Goal: Task Accomplishment & Management: Manage account settings

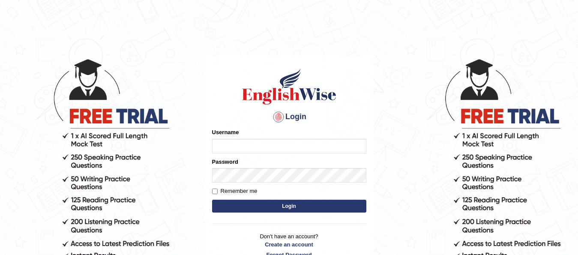
scroll to position [75, 0]
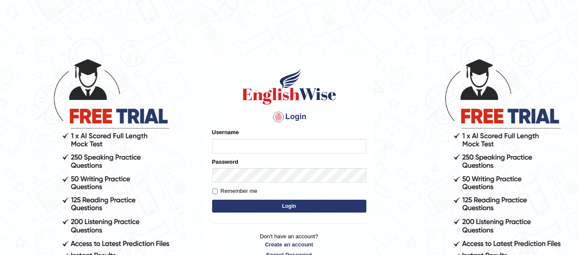
scroll to position [75, 0]
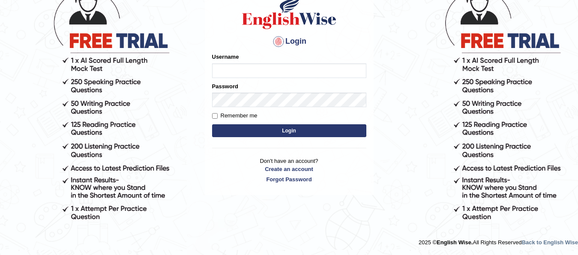
scroll to position [75, 0]
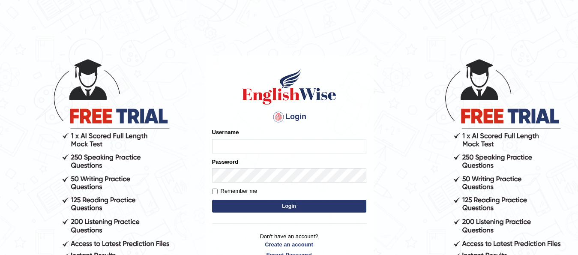
scroll to position [75, 0]
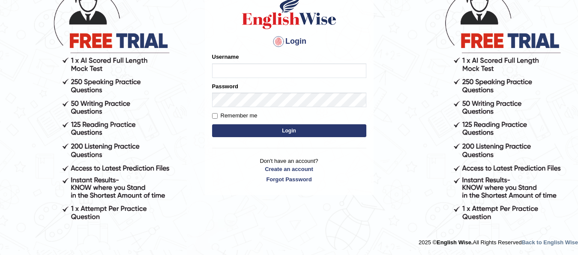
scroll to position [75, 0]
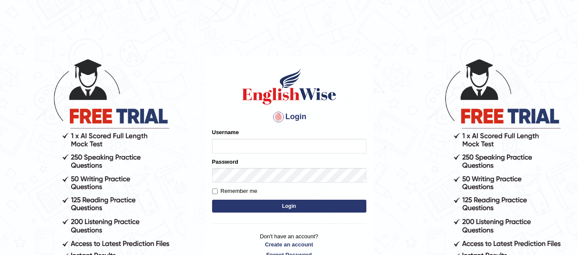
scroll to position [75, 0]
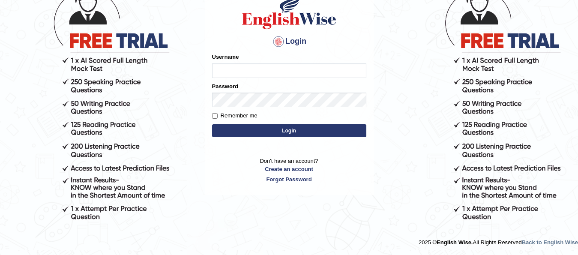
scroll to position [75, 0]
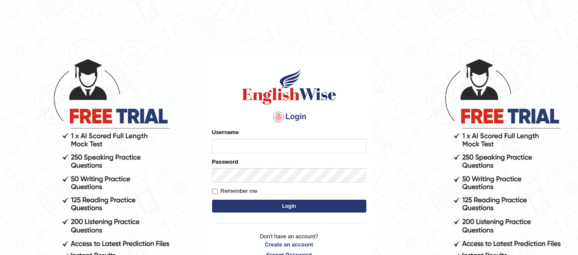
scroll to position [75, 0]
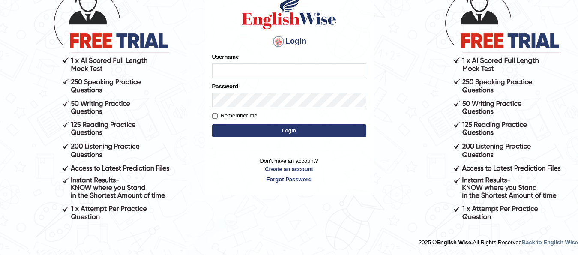
scroll to position [75, 0]
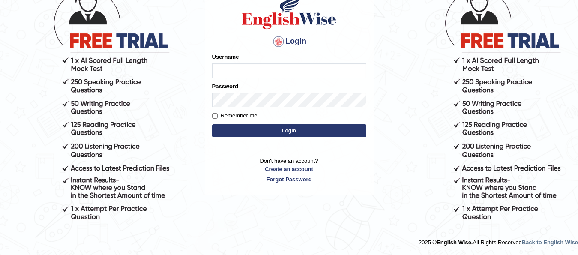
scroll to position [75, 0]
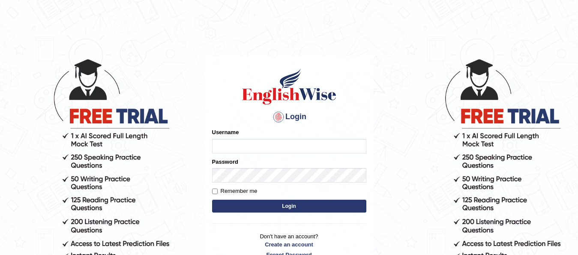
scroll to position [75, 0]
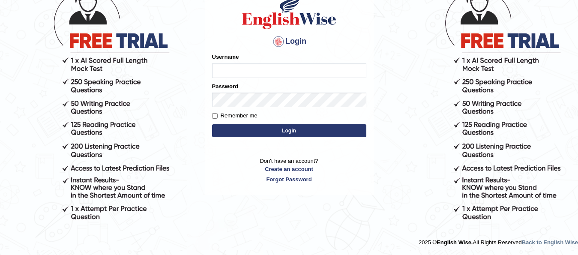
scroll to position [75, 0]
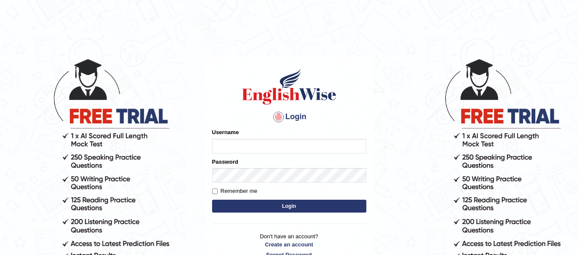
scroll to position [75, 0]
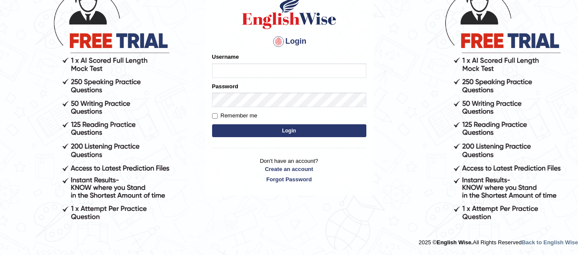
scroll to position [75, 0]
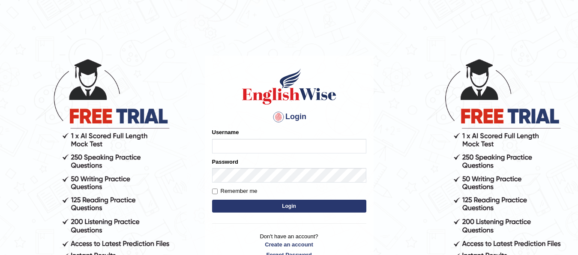
scroll to position [75, 0]
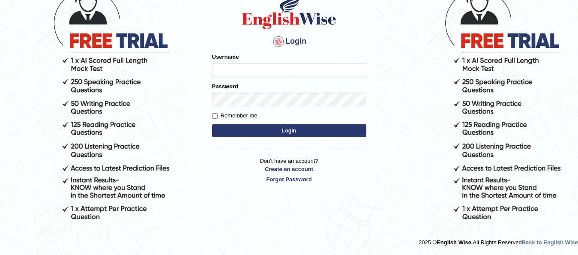
scroll to position [75, 0]
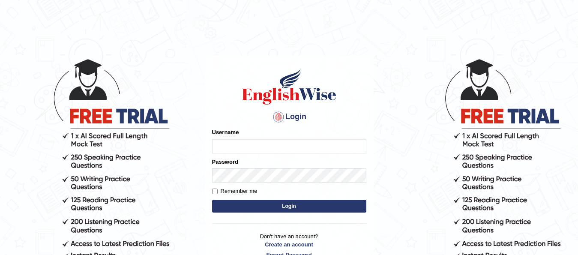
scroll to position [75, 0]
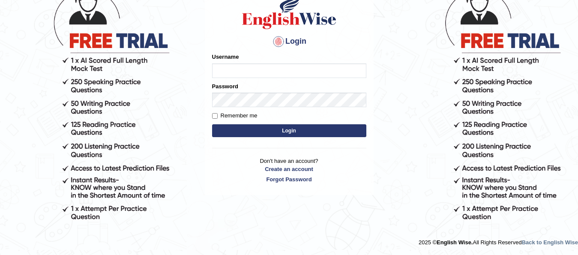
scroll to position [75, 0]
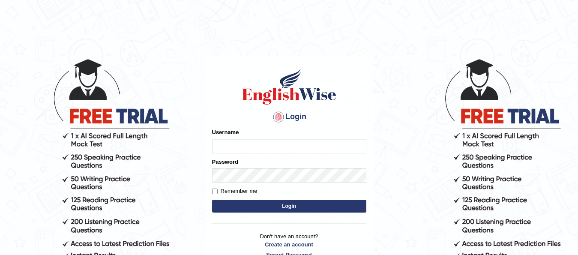
scroll to position [75, 0]
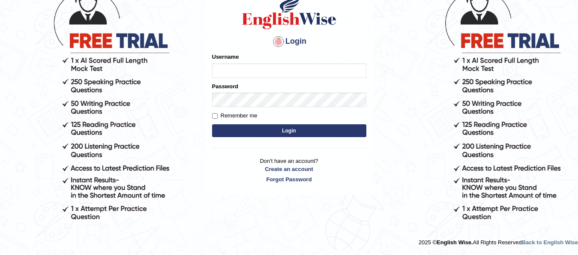
scroll to position [75, 0]
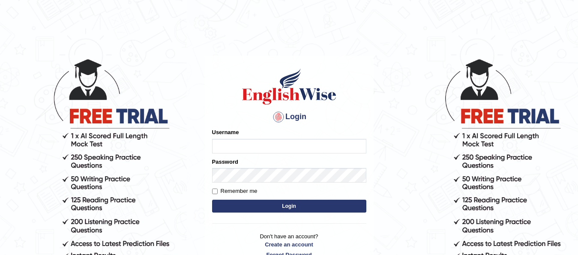
scroll to position [75, 0]
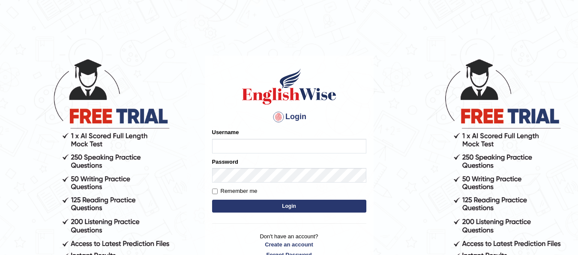
scroll to position [75, 0]
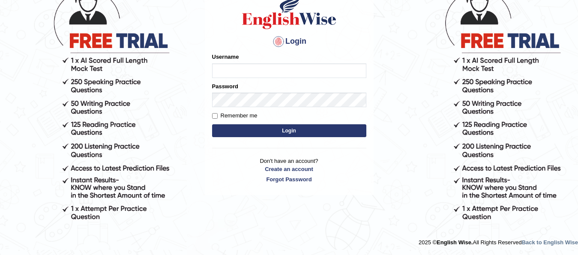
scroll to position [75, 0]
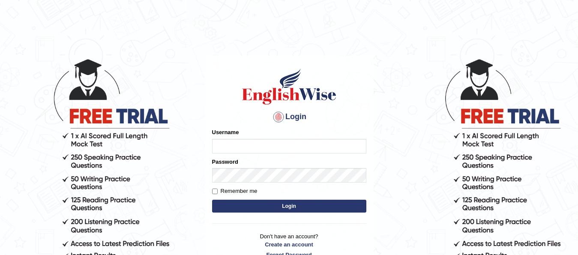
scroll to position [75, 0]
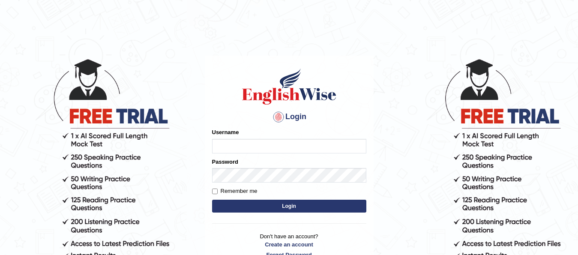
scroll to position [75, 0]
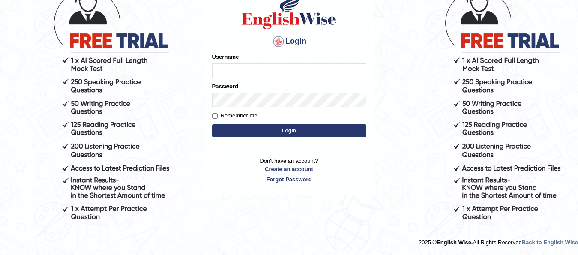
scroll to position [75, 0]
